Goal: Task Accomplishment & Management: Complete application form

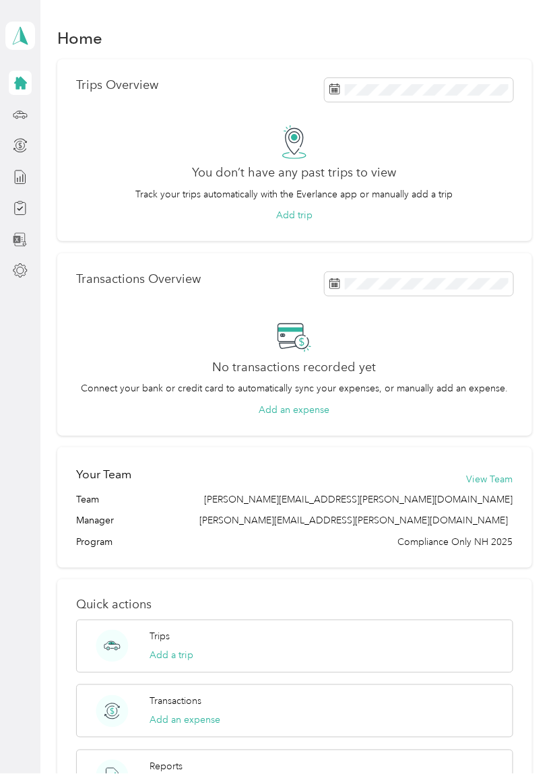
click at [22, 238] on icon at bounding box center [22, 238] width 1 height 0
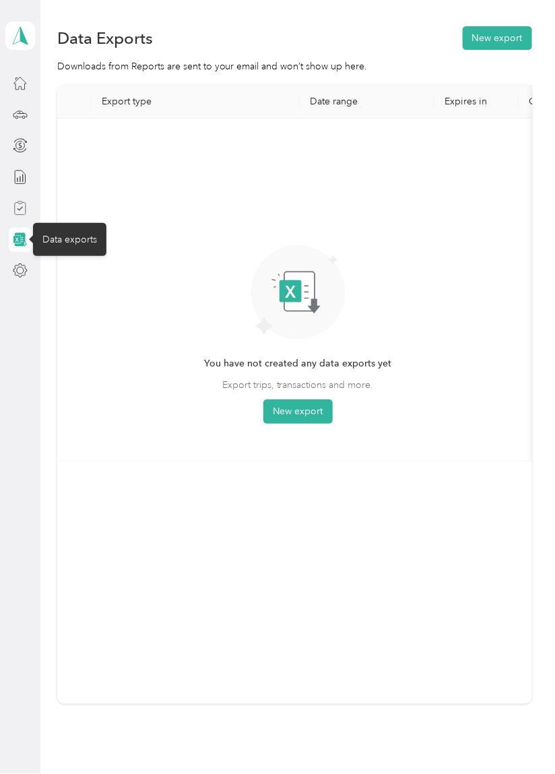
click at [20, 209] on icon at bounding box center [21, 209] width 6 height 4
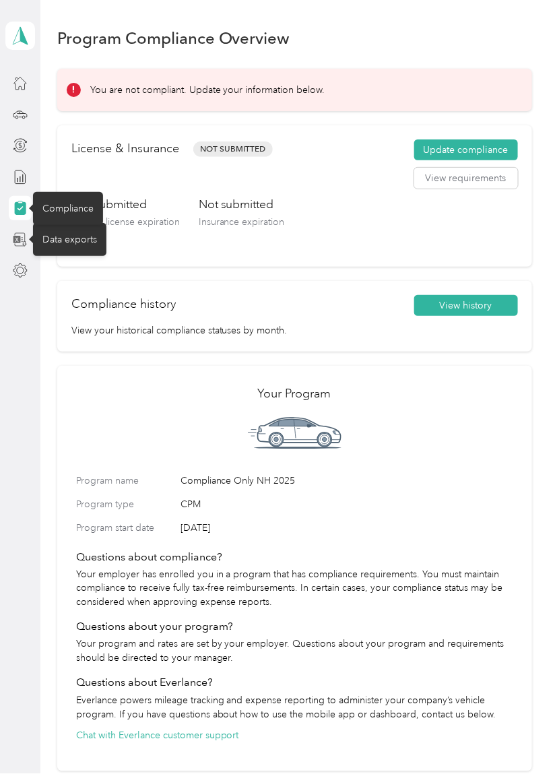
click at [528, 156] on div "License & Insurance Not Submitted Update compliance View requirements Not submi…" at bounding box center [294, 195] width 475 height 141
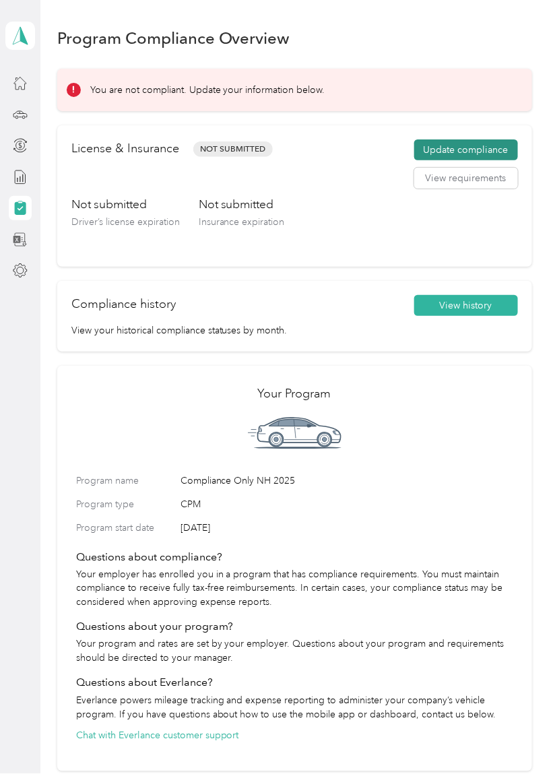
click at [474, 140] on button "Update compliance" at bounding box center [466, 150] width 104 height 22
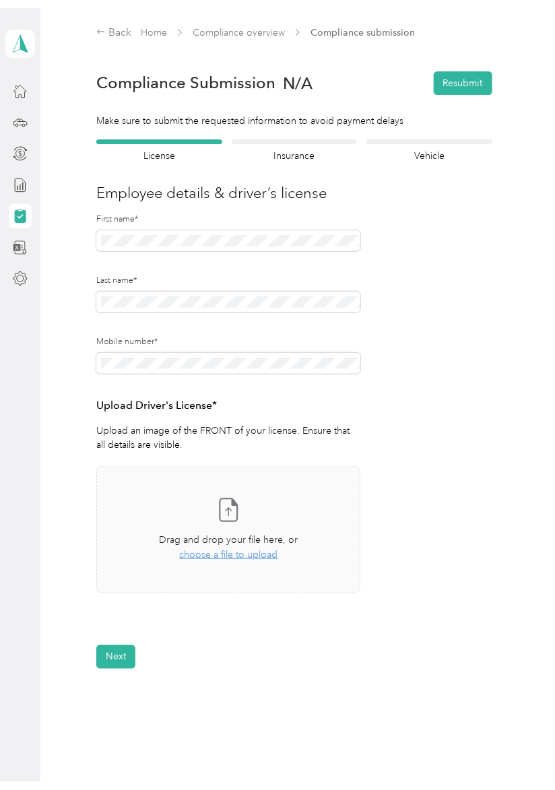
scroll to position [17, 0]
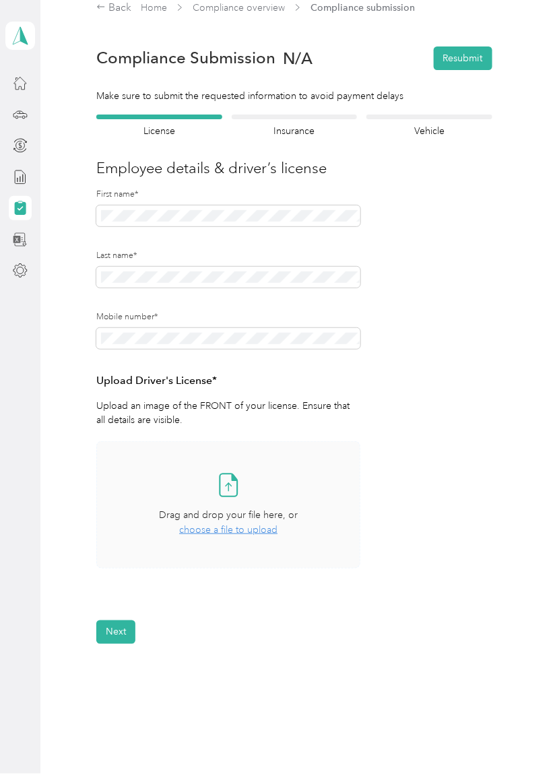
click at [226, 538] on div "Take a photo or choose a photo from your library Drag and drop your file here, …" at bounding box center [228, 504] width 241 height 104
click at [232, 526] on span "choose a file to upload" at bounding box center [228, 529] width 98 height 11
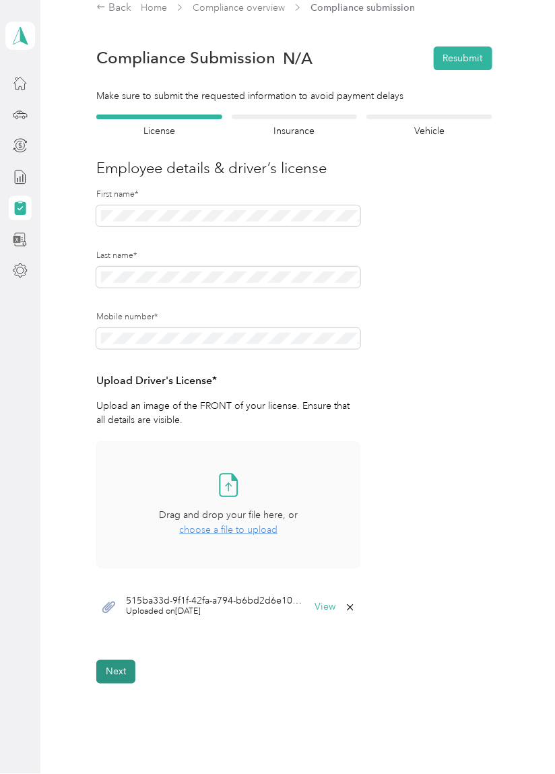
click at [110, 680] on button "Next" at bounding box center [115, 672] width 39 height 24
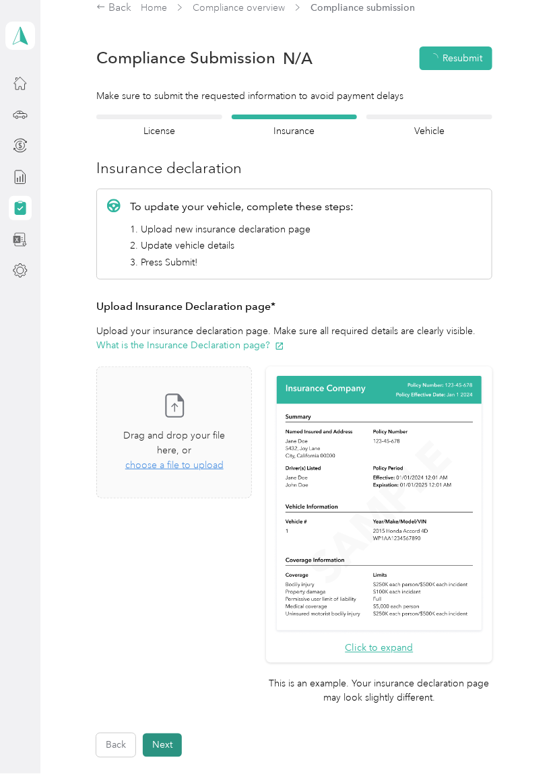
scroll to position [16, 0]
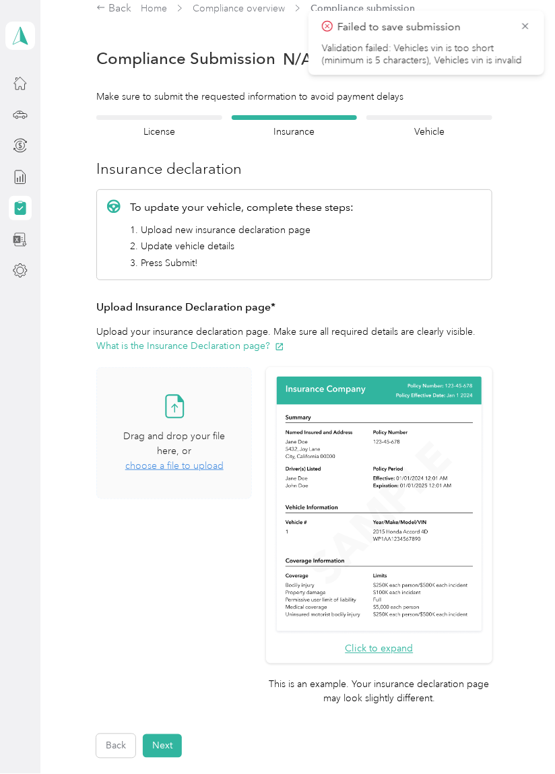
click at [191, 468] on span "choose a file to upload" at bounding box center [174, 465] width 98 height 11
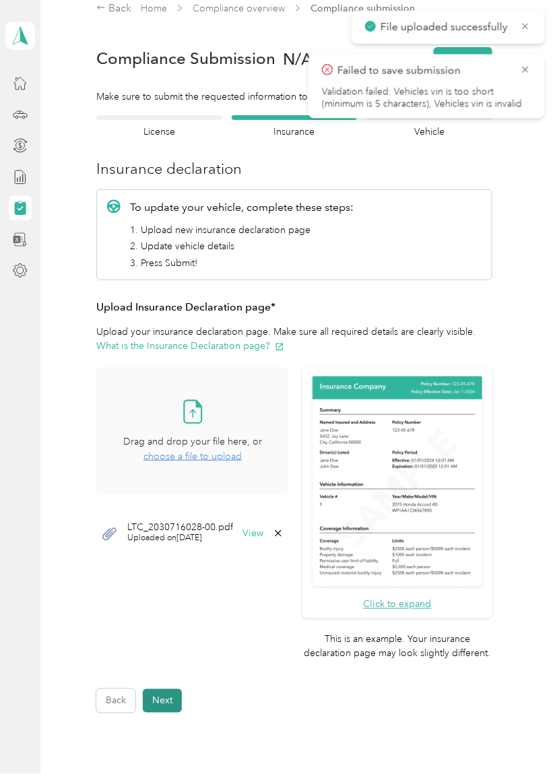
click at [167, 699] on button "Next" at bounding box center [162, 701] width 39 height 24
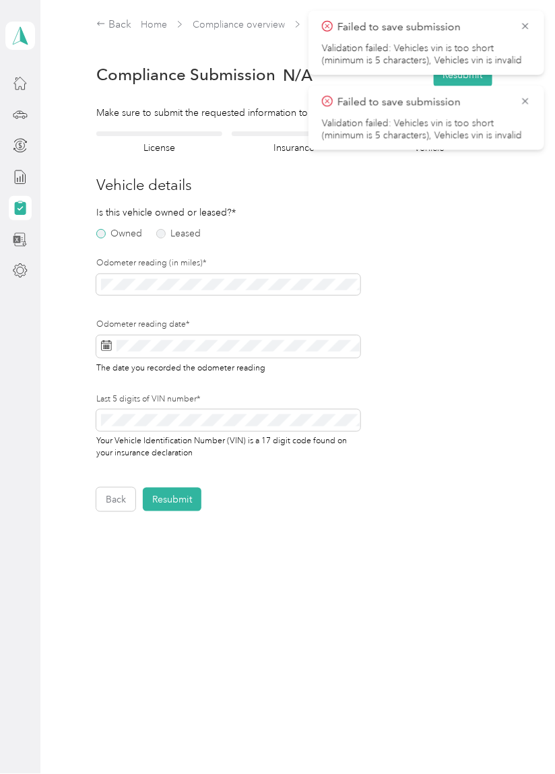
click at [106, 231] on label "Owned" at bounding box center [119, 233] width 46 height 9
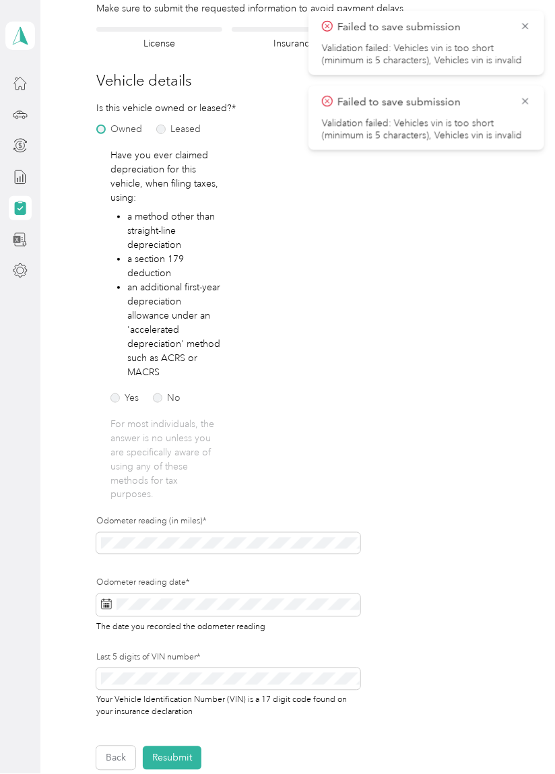
scroll to position [118, 0]
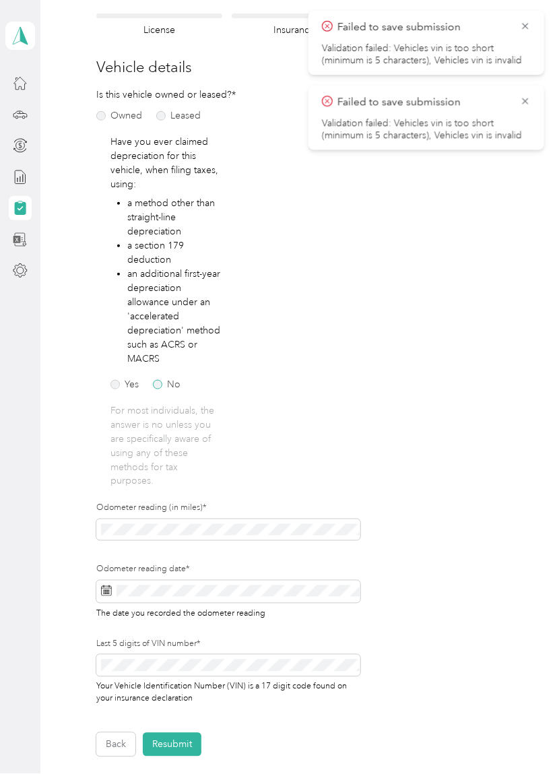
click at [165, 380] on label "No" at bounding box center [167, 384] width 28 height 9
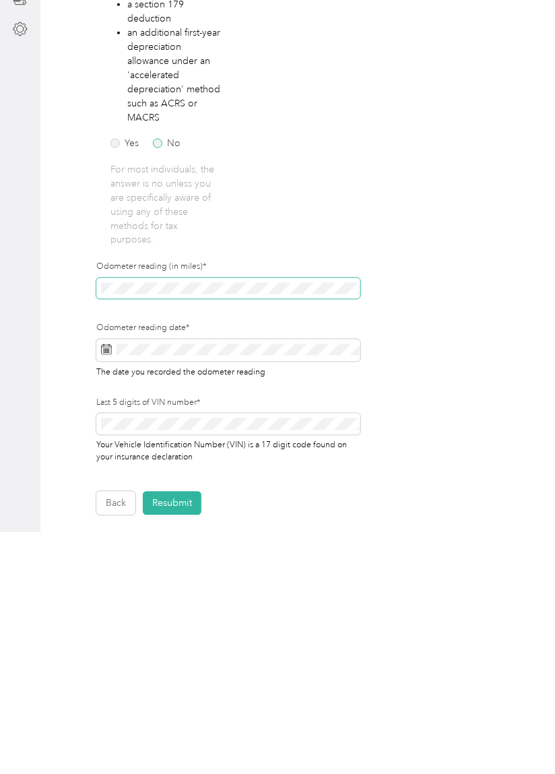
scroll to position [16, 0]
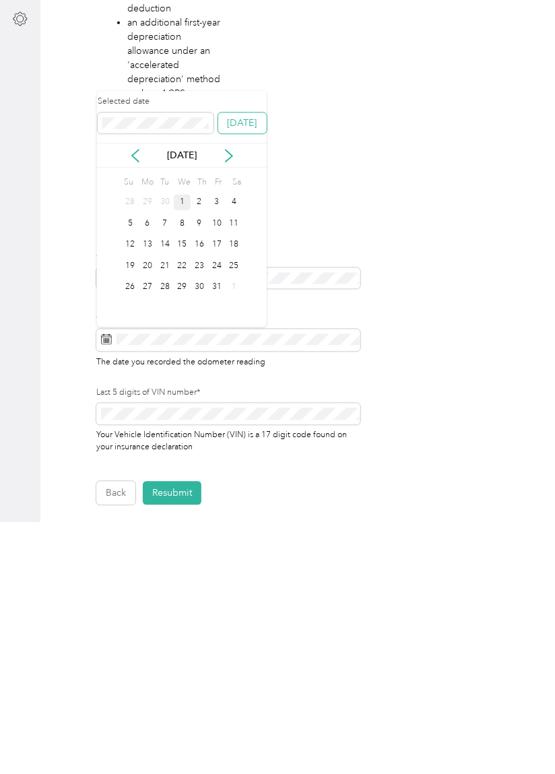
click at [246, 364] on button "[DATE]" at bounding box center [242, 375] width 48 height 22
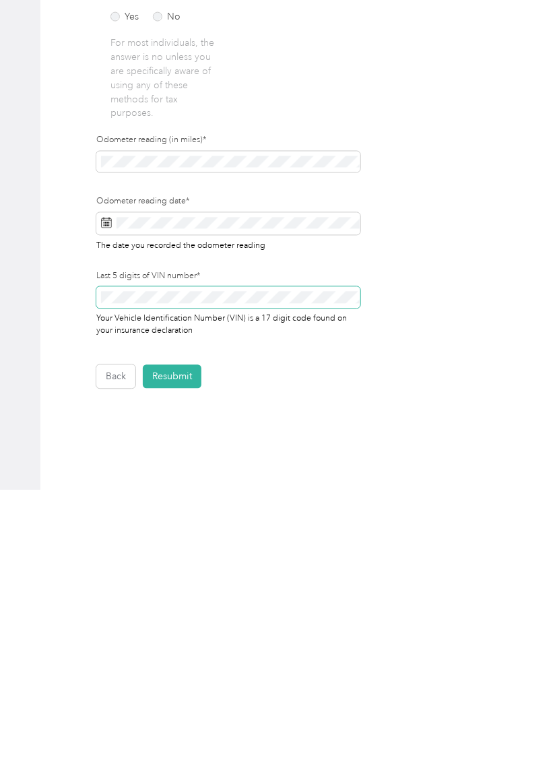
scroll to position [231, 0]
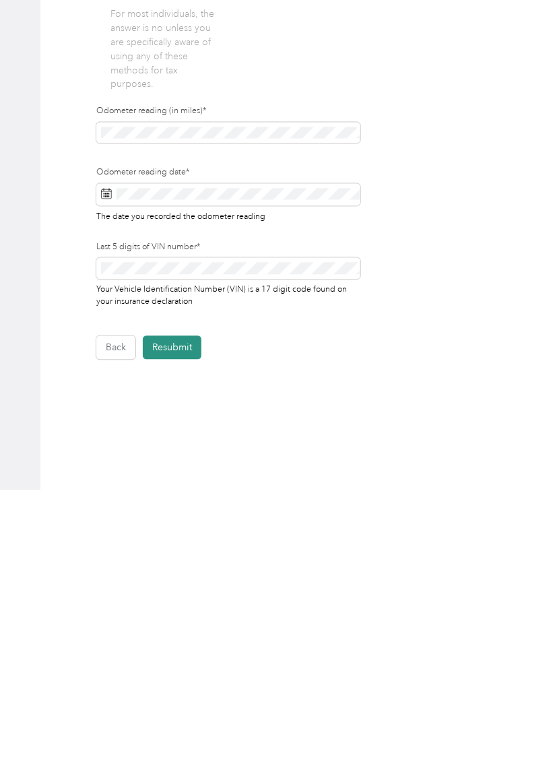
click at [178, 619] on button "Resubmit" at bounding box center [172, 631] width 59 height 24
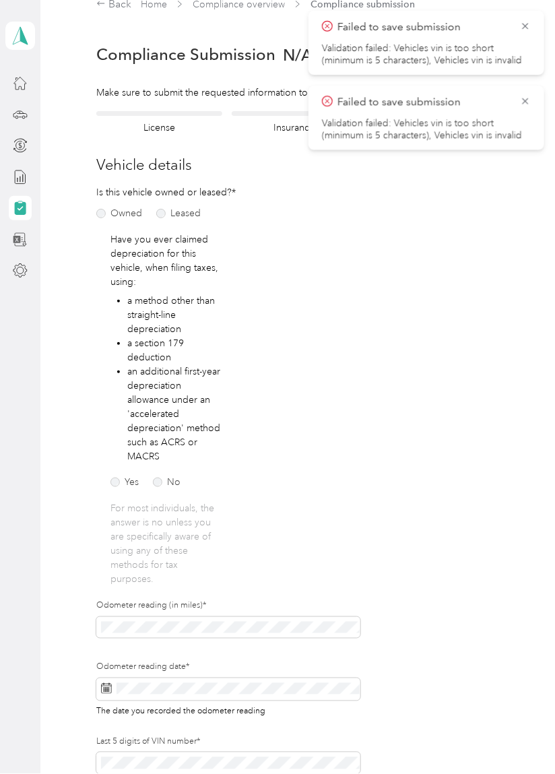
scroll to position [16, 0]
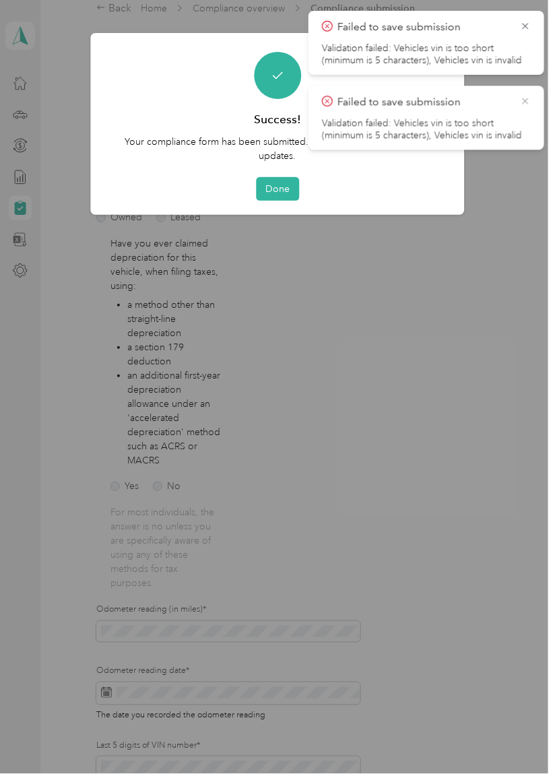
click at [525, 100] on icon at bounding box center [525, 101] width 11 height 12
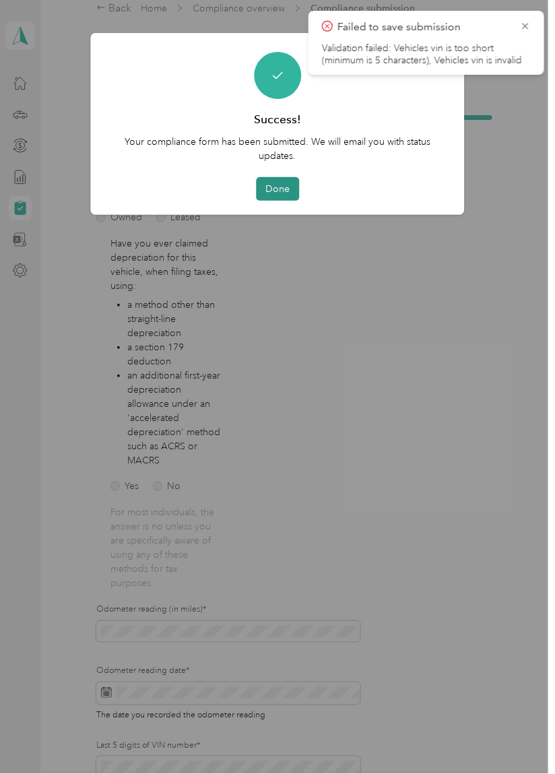
click at [283, 184] on button "Done" at bounding box center [277, 189] width 43 height 24
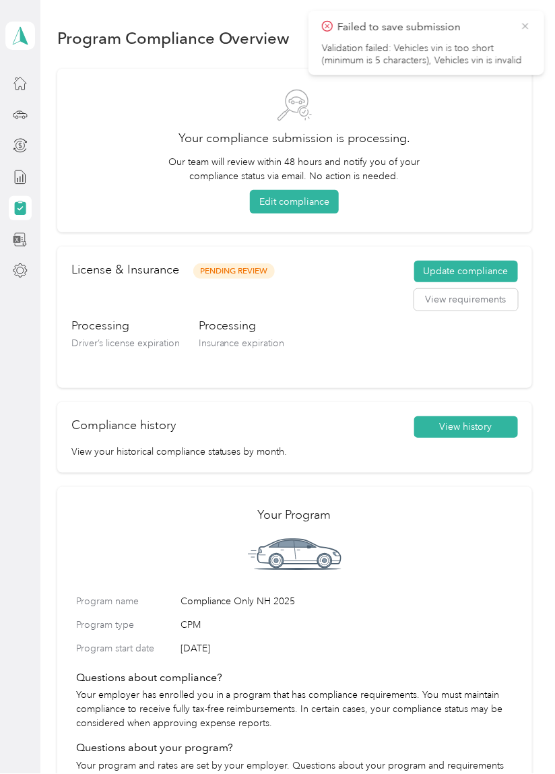
click at [524, 27] on icon at bounding box center [525, 26] width 6 height 6
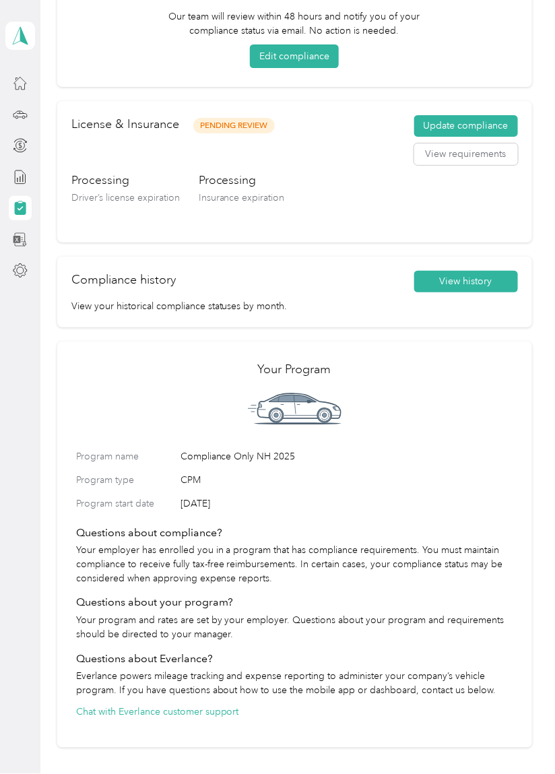
scroll to position [193, 0]
